Goal: Check status: Check status

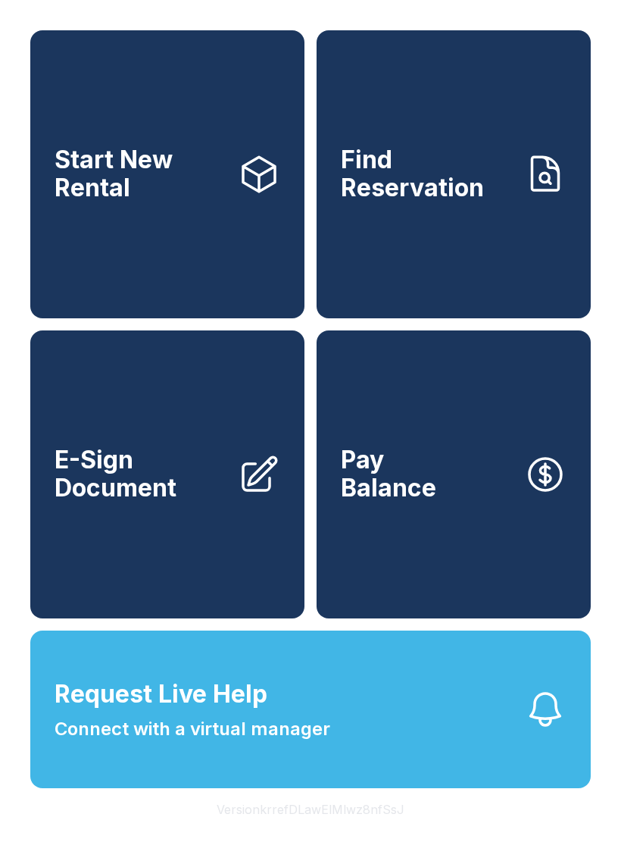
click at [472, 230] on link "Find Reservation" at bounding box center [454, 174] width 274 height 288
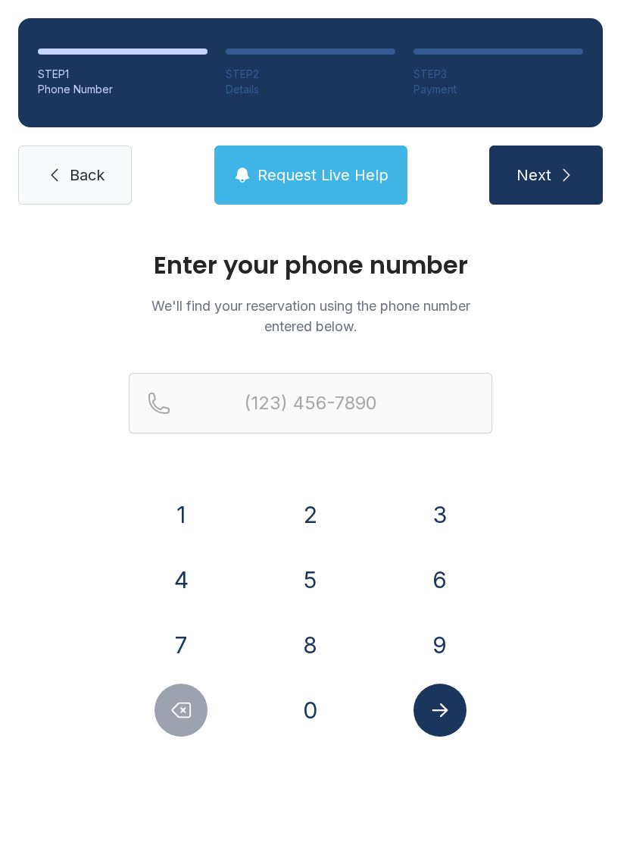
click at [428, 644] on button "9" at bounding box center [440, 644] width 53 height 53
click at [308, 714] on button "0" at bounding box center [310, 709] width 53 height 53
click at [177, 640] on button "7" at bounding box center [181, 644] width 53 height 53
click at [181, 583] on button "4" at bounding box center [181, 579] width 53 height 53
click at [314, 717] on button "0" at bounding box center [310, 709] width 53 height 53
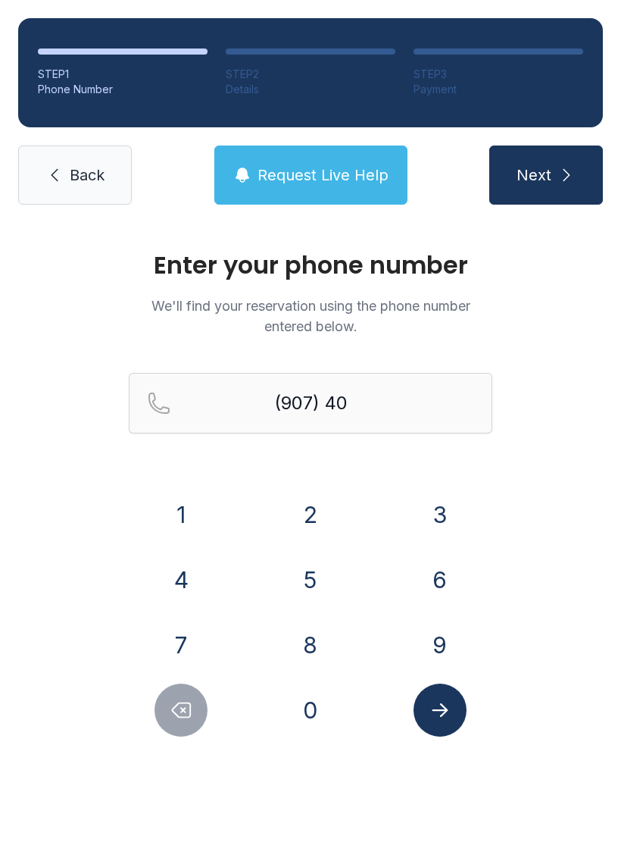
click at [171, 719] on icon "Delete number" at bounding box center [181, 709] width 23 height 23
click at [181, 585] on button "4" at bounding box center [181, 579] width 53 height 53
click at [311, 714] on button "0" at bounding box center [310, 709] width 53 height 53
click at [436, 649] on button "9" at bounding box center [440, 644] width 53 height 53
click at [439, 520] on button "3" at bounding box center [440, 514] width 53 height 53
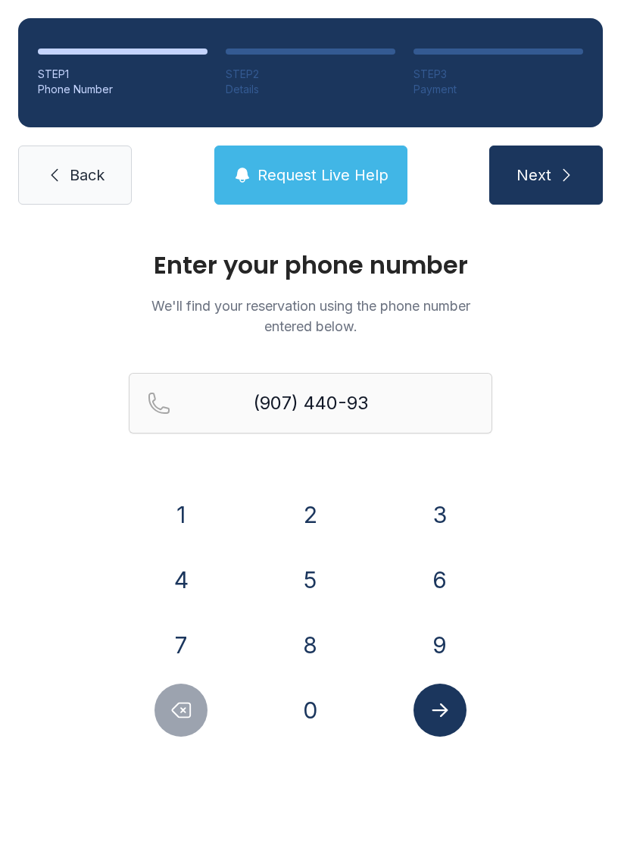
click at [311, 514] on button "2" at bounding box center [310, 514] width 53 height 53
click at [311, 713] on button "0" at bounding box center [310, 709] width 53 height 53
type input "[PHONE_NUMBER]"
click at [439, 717] on icon "Submit lookup form" at bounding box center [440, 709] width 23 height 23
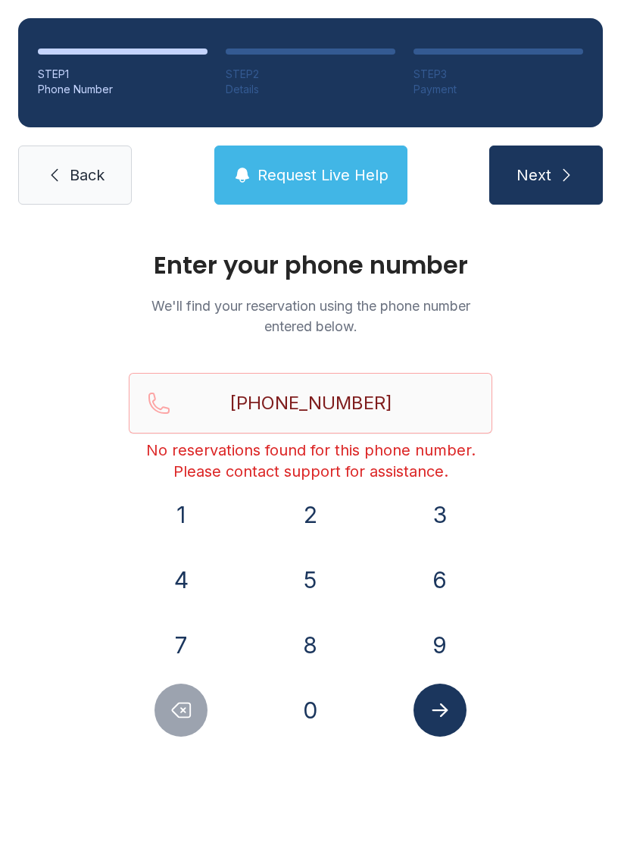
click at [317, 175] on span "Request Live Help" at bounding box center [323, 174] width 131 height 21
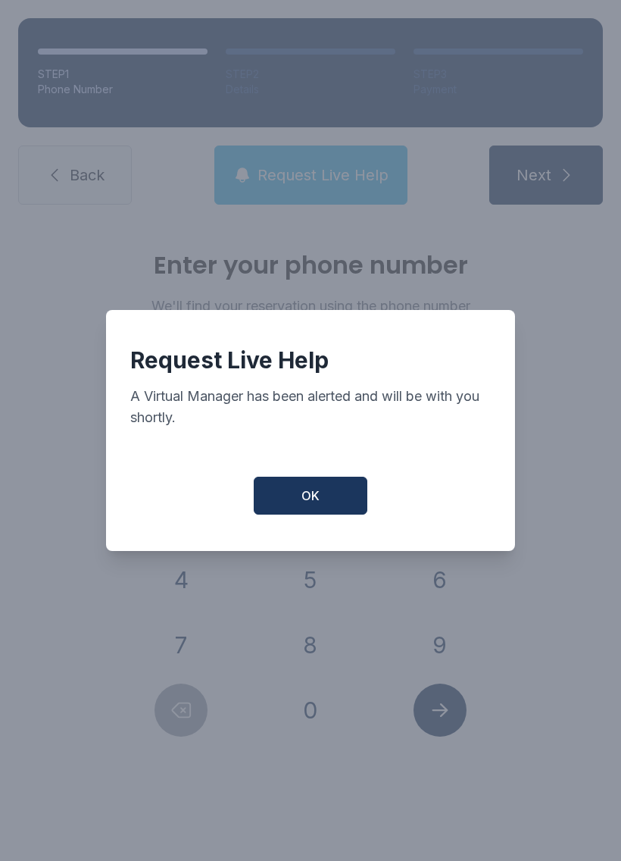
click at [330, 503] on button "OK" at bounding box center [311, 496] width 114 height 38
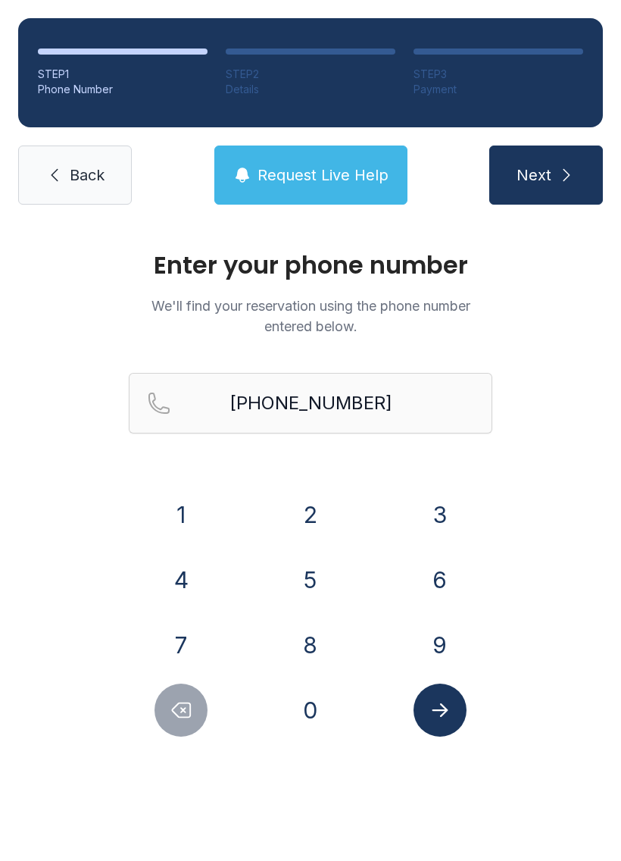
click at [311, 175] on span "Request Live Help" at bounding box center [323, 174] width 131 height 21
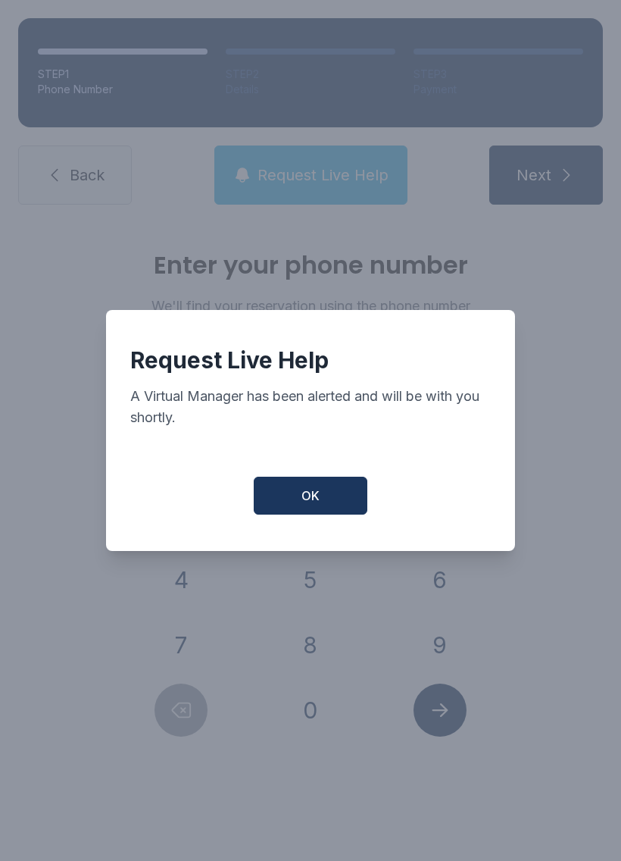
click at [309, 503] on span "OK" at bounding box center [311, 495] width 18 height 18
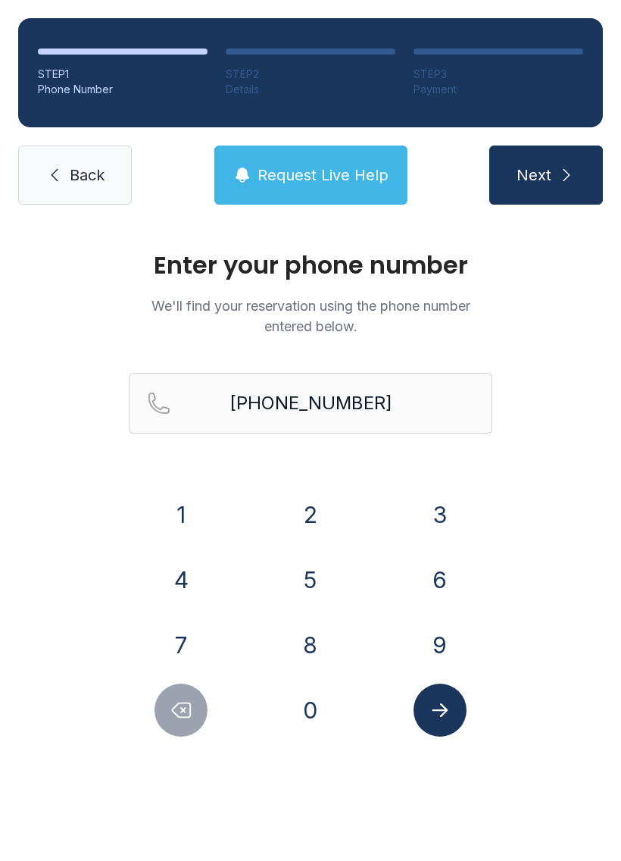
click at [311, 180] on span "Request Live Help" at bounding box center [323, 174] width 131 height 21
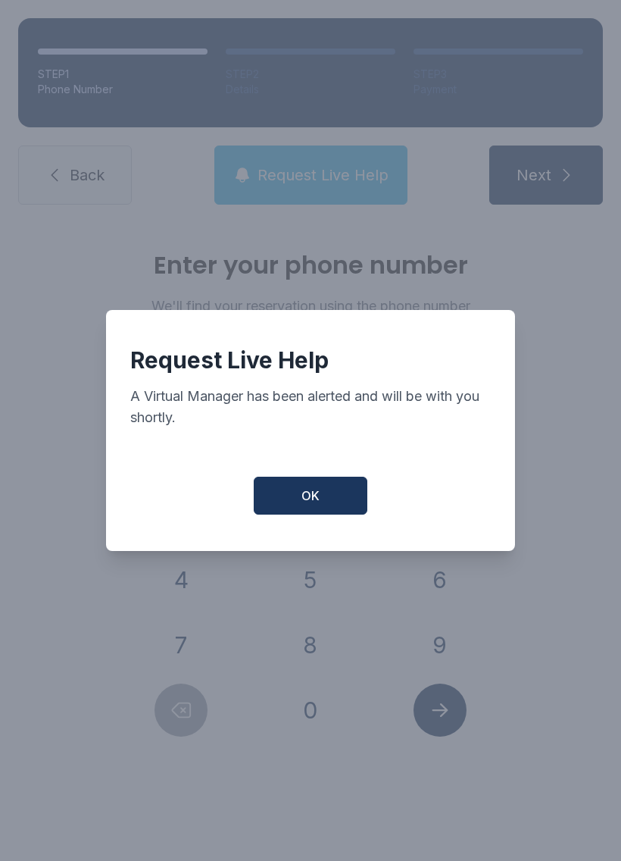
click at [323, 494] on button "OK" at bounding box center [311, 496] width 114 height 38
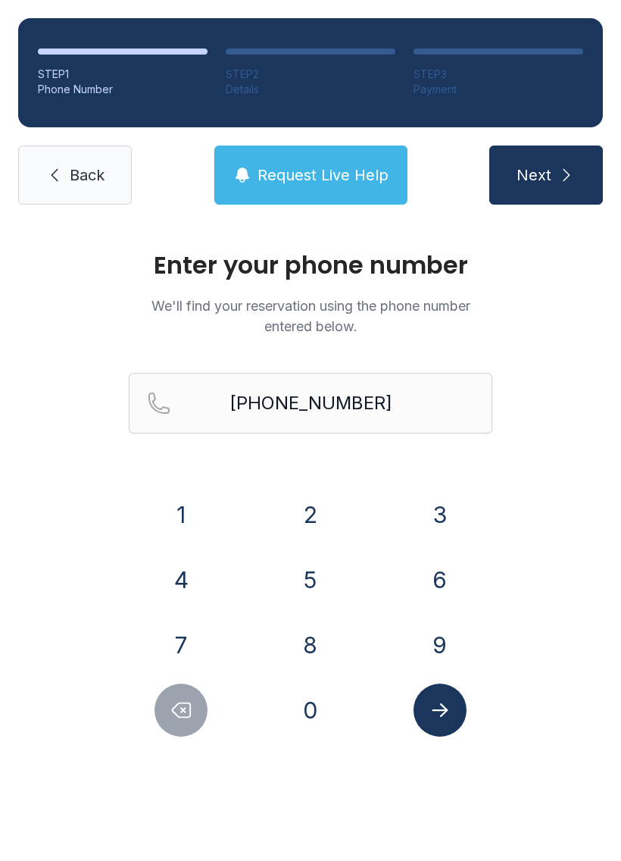
click at [558, 167] on icon "submit" at bounding box center [567, 175] width 18 height 18
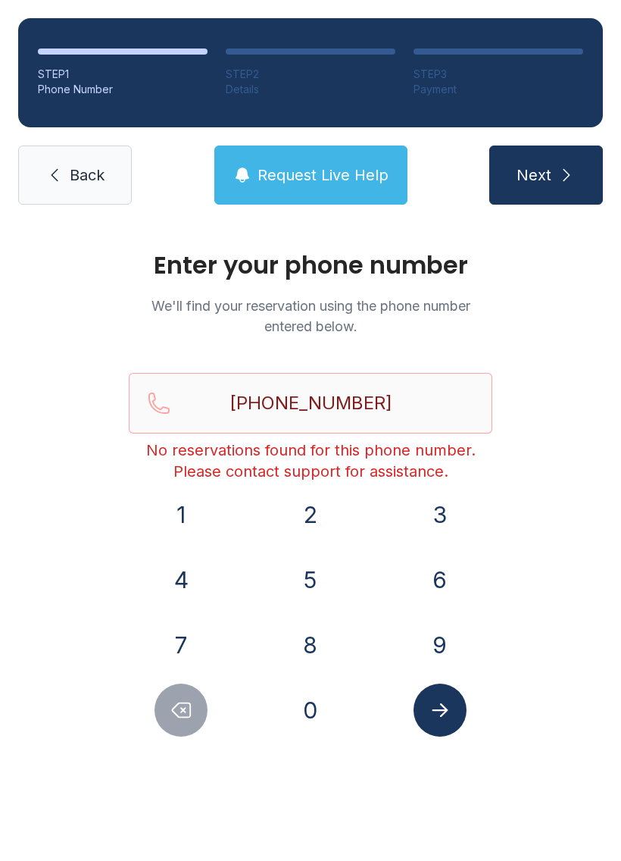
click at [314, 176] on span "Request Live Help" at bounding box center [323, 174] width 131 height 21
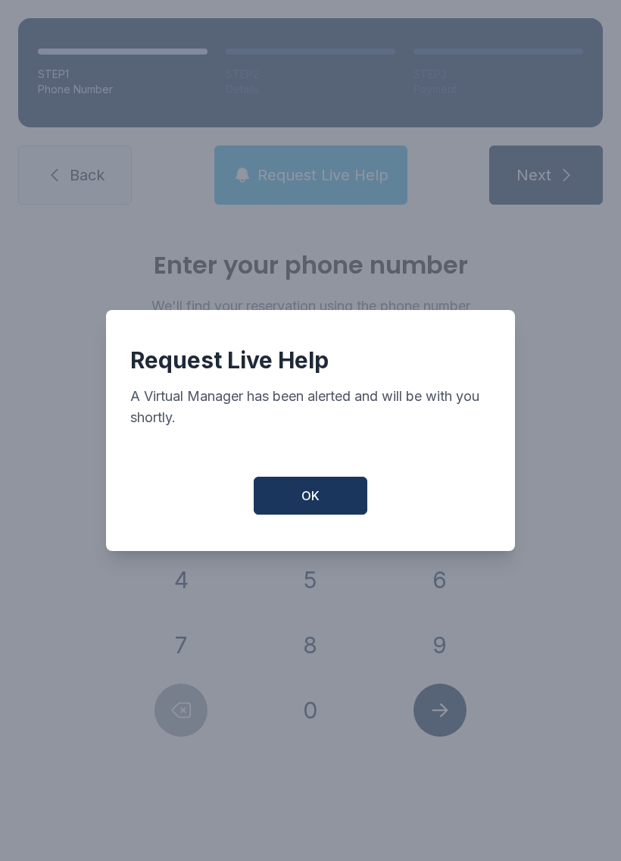
click at [328, 505] on button "OK" at bounding box center [311, 496] width 114 height 38
